Goal: Information Seeking & Learning: Learn about a topic

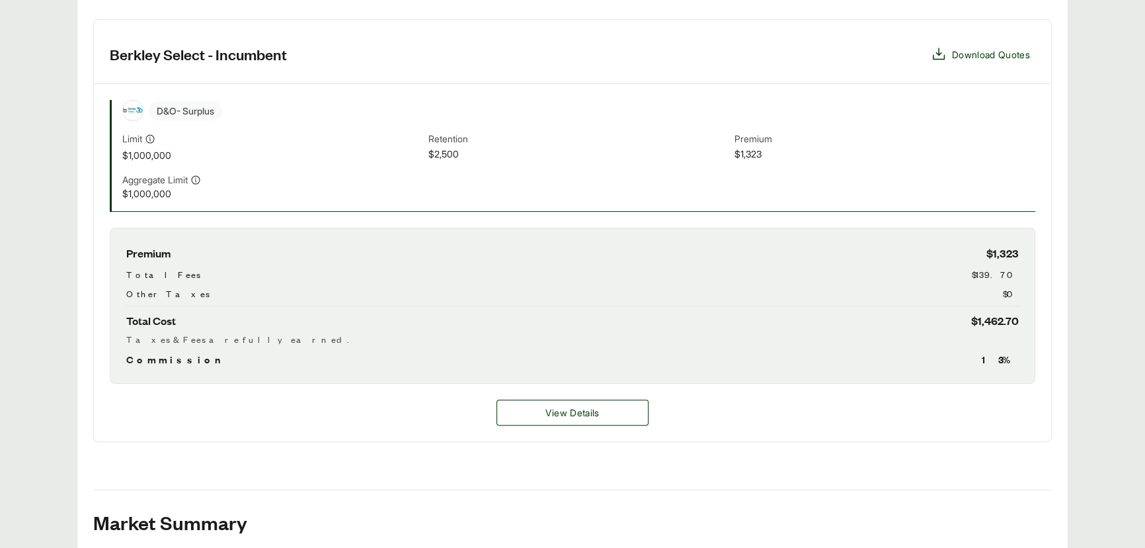
scroll to position [587, 0]
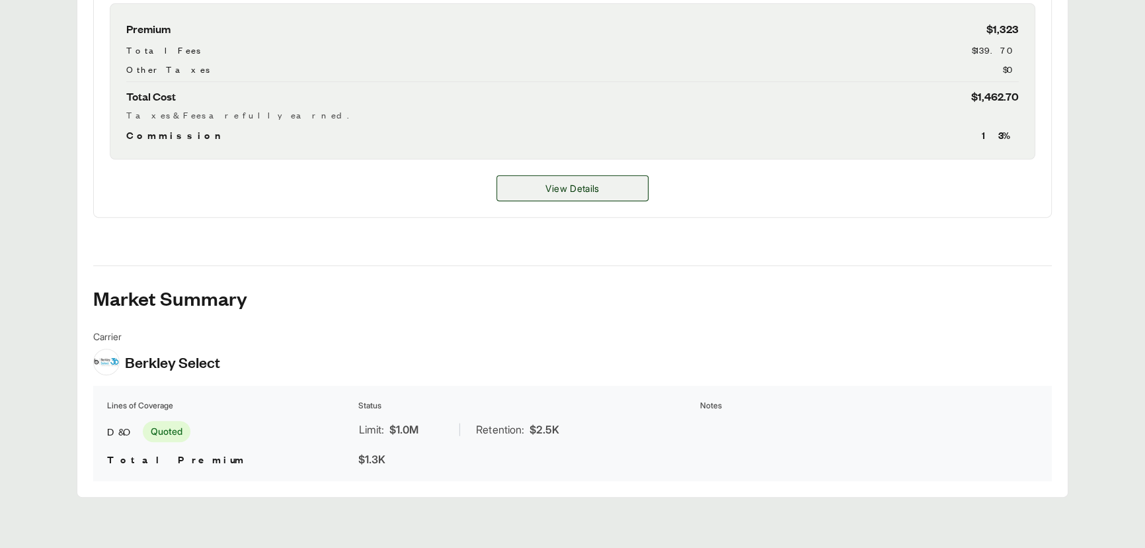
click at [591, 190] on span "View Details" at bounding box center [573, 188] width 54 height 14
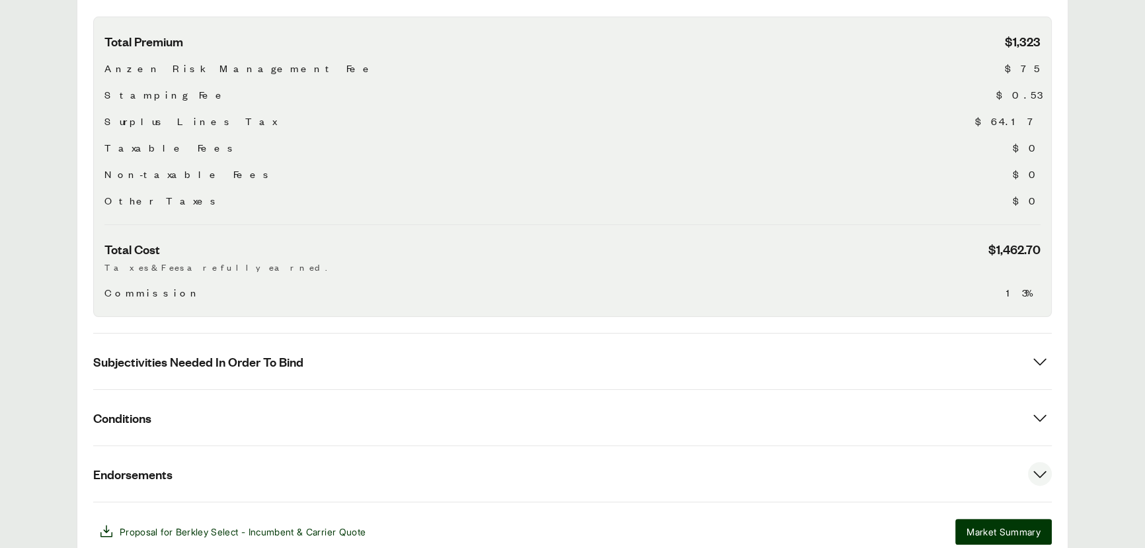
scroll to position [508, 0]
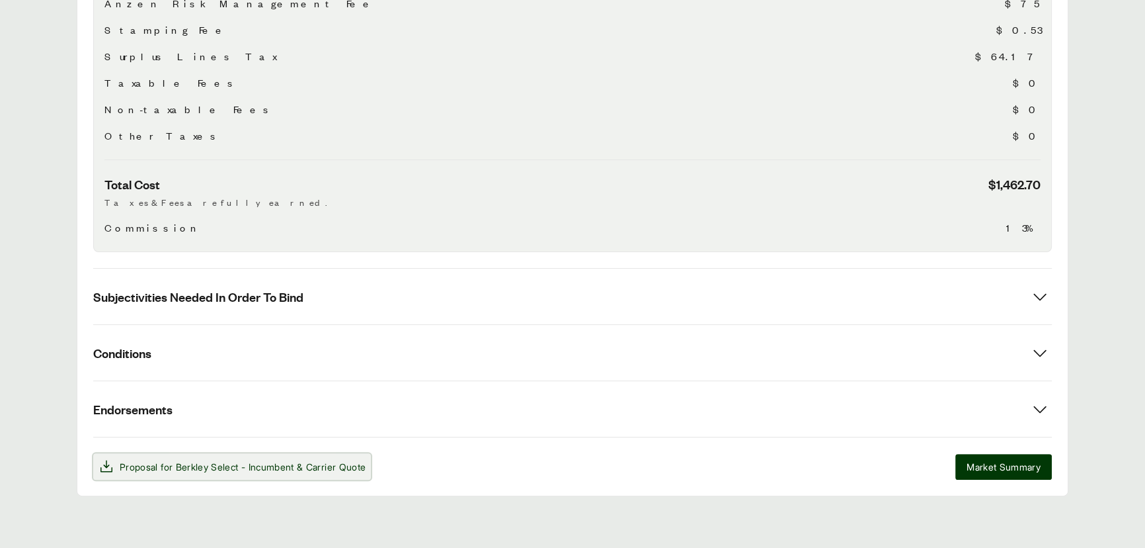
click at [183, 466] on span "Berkley Select - Incumbent" at bounding box center [235, 466] width 118 height 11
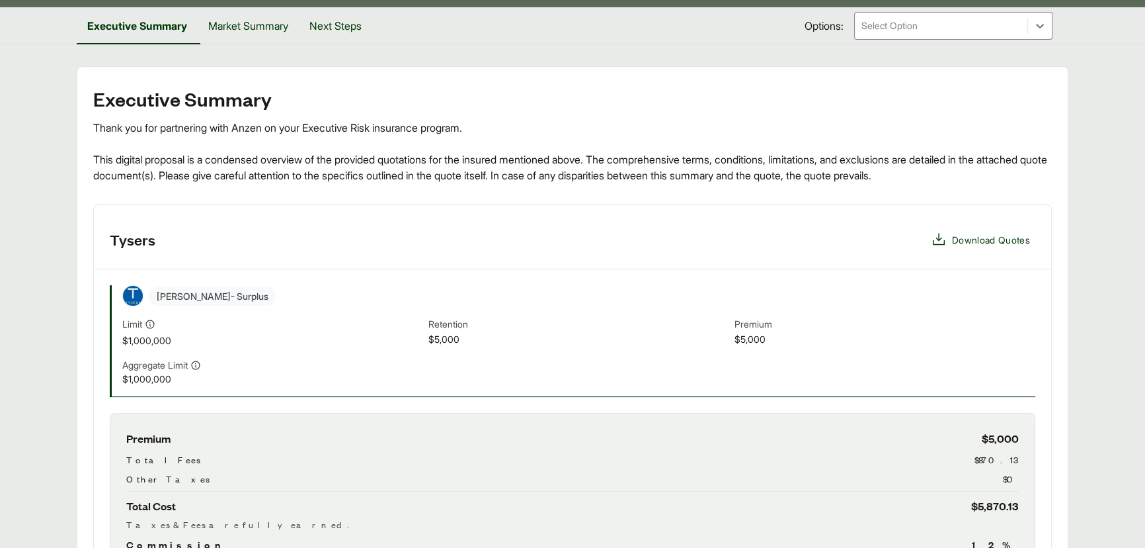
scroll to position [120, 0]
